Goal: Task Accomplishment & Management: Use online tool/utility

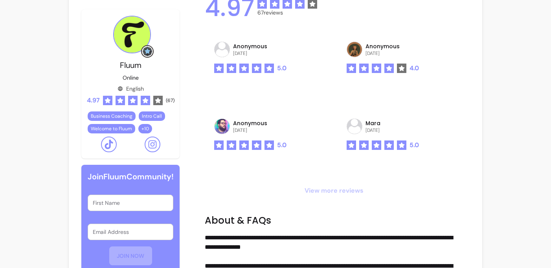
scroll to position [430, 0]
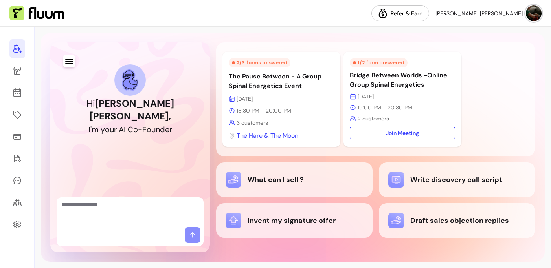
click at [259, 92] on div "2 / 3 forms answered The Pause Between - A Group Spinal Energetics Event [DATE]…" at bounding box center [281, 99] width 118 height 95
click at [254, 129] on div "2 / 3 forms answered The Pause Between - A Group Spinal Energetics Event [DATE]…" at bounding box center [281, 99] width 118 height 95
click at [251, 86] on p "The Pause Between - A Group Spinal Energetics Event" at bounding box center [281, 81] width 105 height 19
click at [234, 101] on icon at bounding box center [231, 78] width 89 height 75
click at [263, 62] on div "2 / 3 forms answered" at bounding box center [260, 62] width 62 height 9
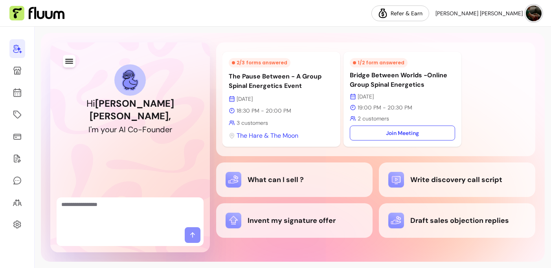
click at [263, 96] on p "[DATE]" at bounding box center [281, 99] width 105 height 8
click at [254, 114] on p "18:30 PM - 20:00 PM" at bounding box center [281, 111] width 105 height 8
click at [231, 122] on icon at bounding box center [232, 123] width 6 height 6
click at [18, 73] on icon at bounding box center [17, 71] width 8 height 8
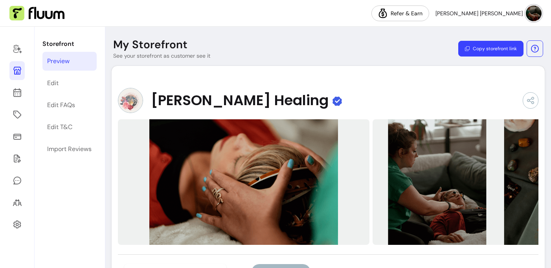
click at [15, 69] on icon at bounding box center [17, 71] width 8 height 8
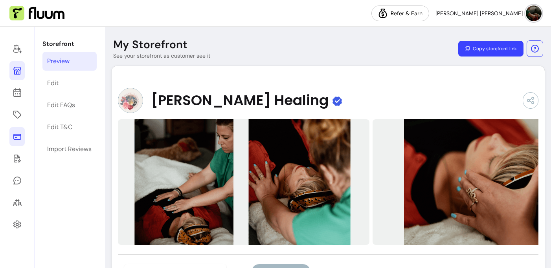
click at [18, 138] on icon at bounding box center [17, 136] width 9 height 9
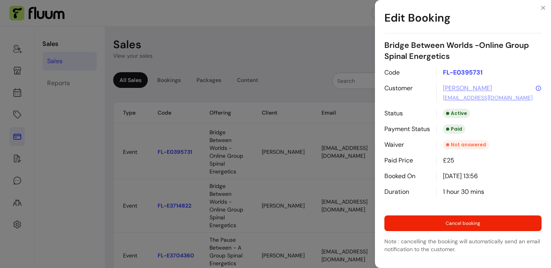
drag, startPoint x: 357, startPoint y: 153, endPoint x: 325, endPoint y: 153, distance: 31.8
click at [325, 153] on body "Refer & Earn Elena Agustina C. Sales Sales Reports Sales View your sales All Sa…" at bounding box center [275, 134] width 551 height 268
click at [316, 176] on div "Edit Booking Bridge Between Worlds -Online Group Spinal Energetics Code FL-E039…" at bounding box center [275, 134] width 551 height 268
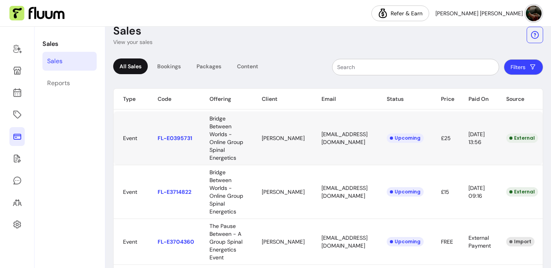
scroll to position [16, 0]
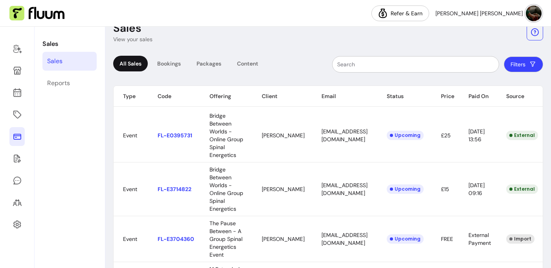
click at [321, 201] on body "Refer & Earn Elena Agustina C. Sales Sales Reports Sales View your sales All Sa…" at bounding box center [275, 134] width 551 height 268
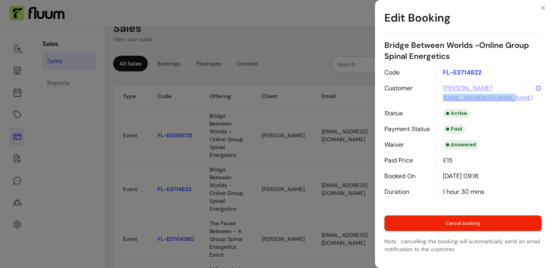
drag, startPoint x: 514, startPoint y: 98, endPoint x: 441, endPoint y: 100, distance: 73.1
click at [441, 101] on div "Selina selinahorning@gmail.com" at bounding box center [488, 93] width 105 height 19
copy link "selinahorning@gmail.com"
click at [337, 25] on div "Edit Booking Bridge Between Worlds -Online Group Spinal Energetics Code FL-E371…" at bounding box center [275, 134] width 551 height 268
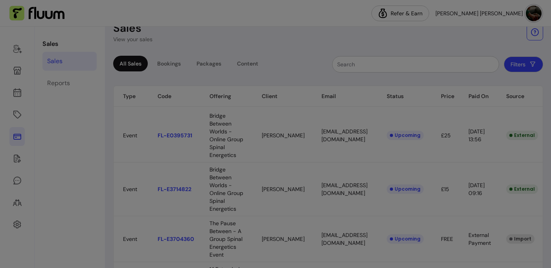
click at [336, 138] on body "Refer & Earn Elena Agustina C. Sales Sales Reports Sales View your sales All Sa…" at bounding box center [275, 134] width 551 height 268
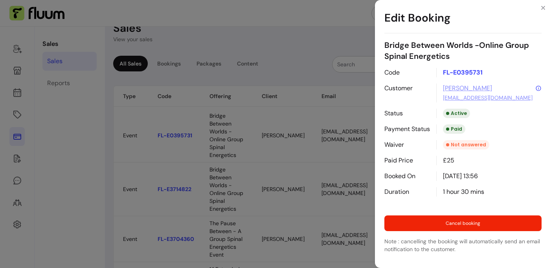
click at [472, 98] on link "penster@hotmail.co.uk" at bounding box center [488, 98] width 90 height 8
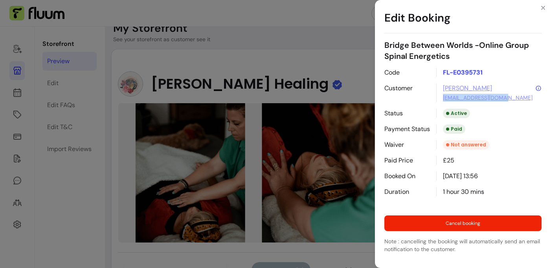
click at [276, 55] on div "Edit Booking Bridge Between Worlds -Online Group Spinal Energetics Code FL-E039…" at bounding box center [275, 134] width 551 height 268
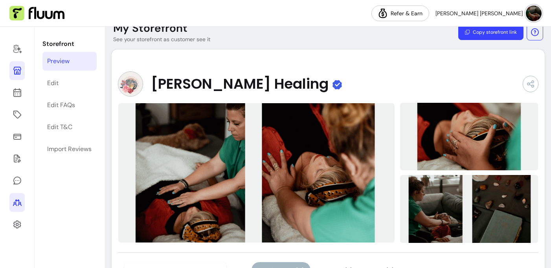
click at [15, 206] on icon at bounding box center [17, 202] width 9 height 9
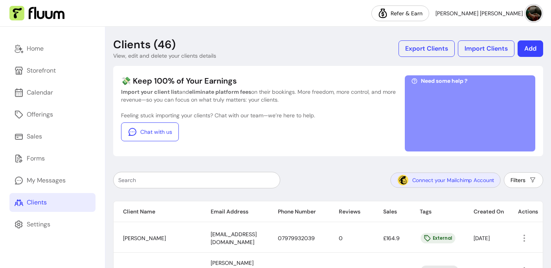
click at [401, 179] on img "button" at bounding box center [403, 180] width 12 height 12
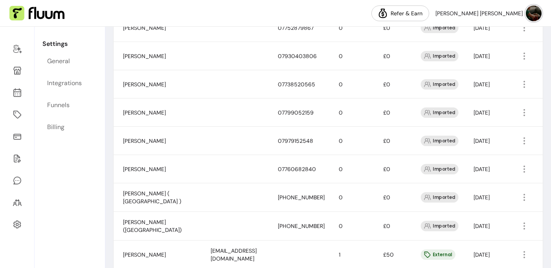
scroll to position [583, 0]
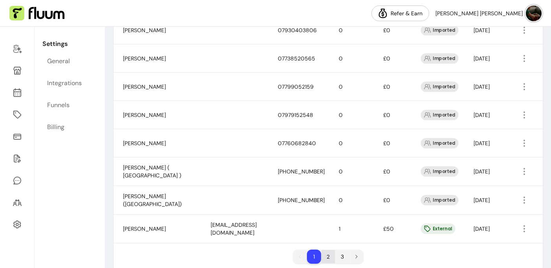
click at [327, 250] on li "2" at bounding box center [328, 257] width 14 height 14
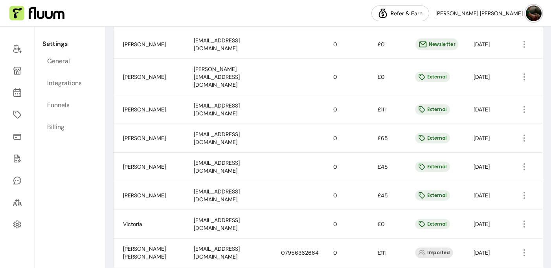
scroll to position [560, 0]
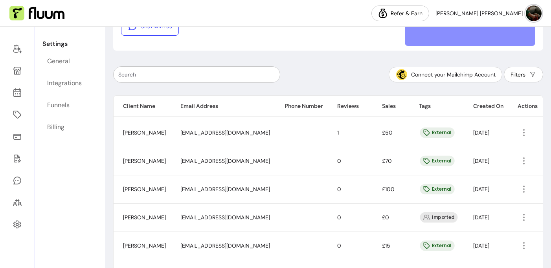
scroll to position [166, 0]
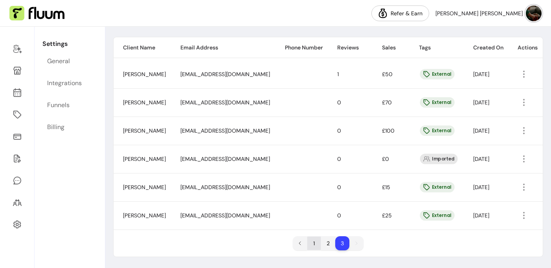
click at [312, 242] on li "1" at bounding box center [314, 244] width 14 height 14
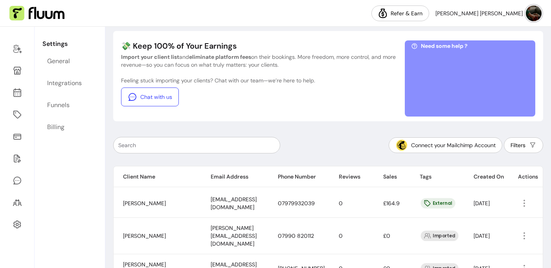
scroll to position [0, 0]
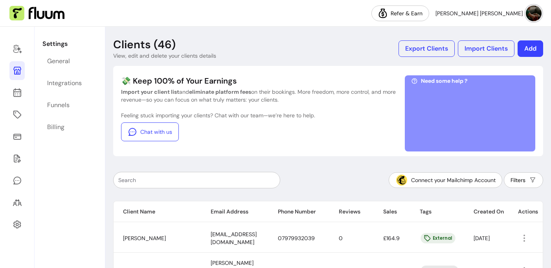
click at [16, 73] on icon at bounding box center [17, 71] width 8 height 8
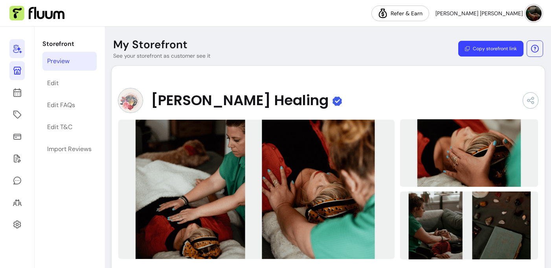
click at [16, 48] on icon at bounding box center [17, 48] width 9 height 9
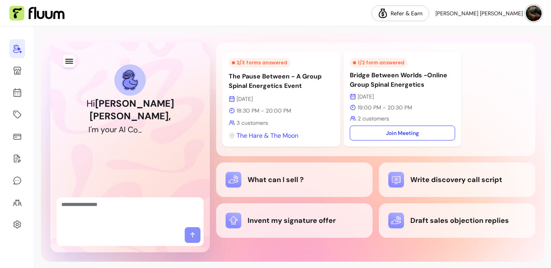
click at [139, 208] on textarea "Ask me anything..." at bounding box center [129, 213] width 137 height 24
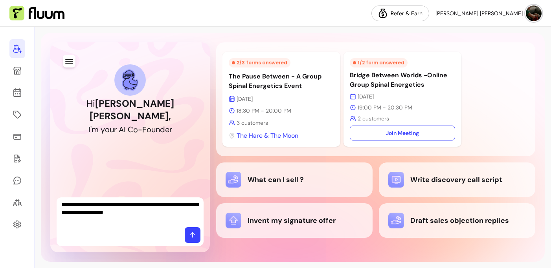
type textarea "**********"
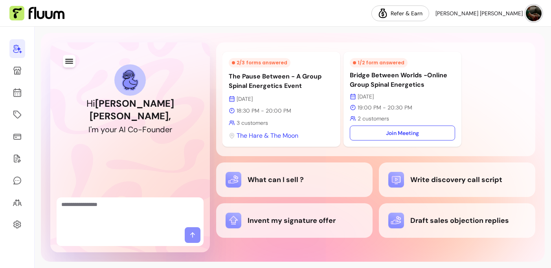
scroll to position [81, 0]
